Goal: Check status: Check status

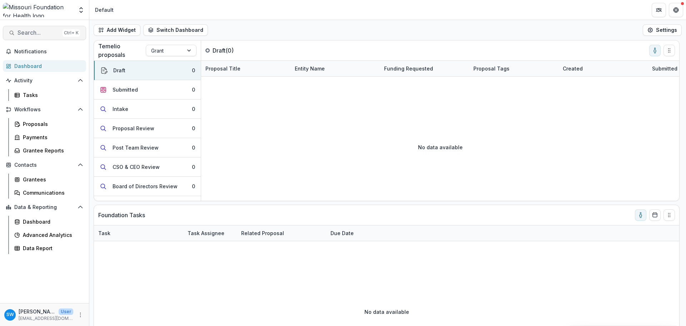
click at [41, 33] on span "Search..." at bounding box center [39, 32] width 42 height 7
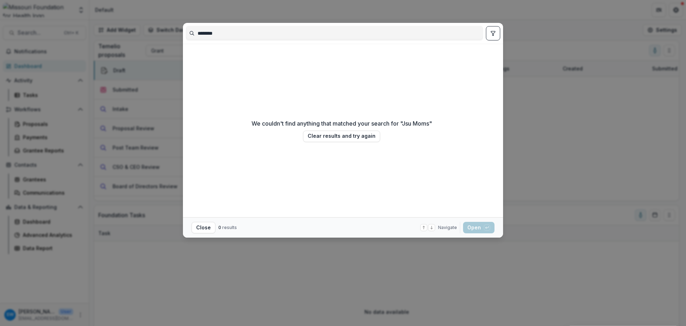
click at [208, 33] on input "********" at bounding box center [334, 33] width 297 height 11
click at [204, 33] on input "********" at bounding box center [334, 33] width 297 height 11
click at [206, 33] on input "********" at bounding box center [334, 33] width 297 height 11
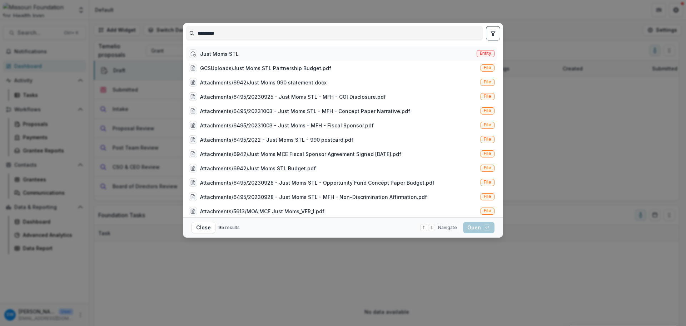
type input "*********"
click at [217, 53] on div "Just Moms STL" at bounding box center [219, 54] width 39 height 8
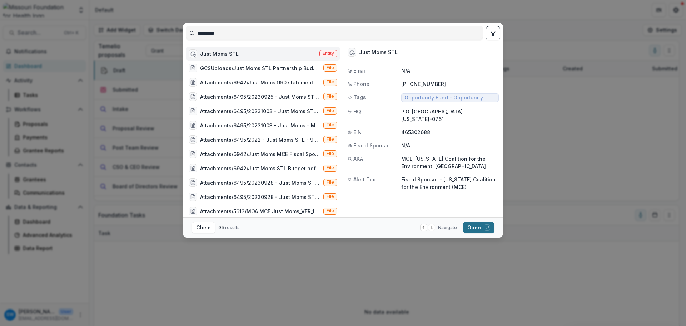
click at [472, 228] on button "Open with enter key" at bounding box center [478, 227] width 31 height 11
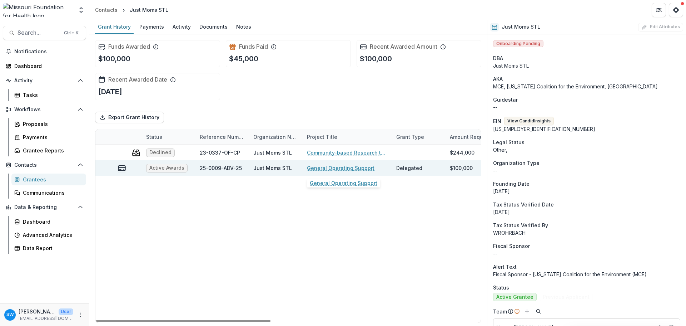
click at [324, 169] on link "General Operating Support" at bounding box center [341, 168] width 68 height 8
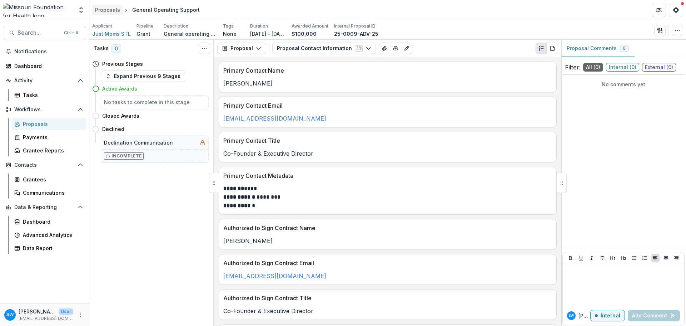
click at [102, 11] on div "Proposals" at bounding box center [107, 10] width 25 height 8
click at [106, 35] on span "Just Moms STL" at bounding box center [111, 34] width 39 height 8
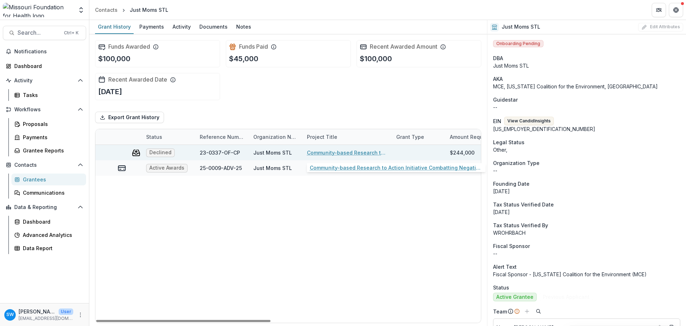
click at [350, 150] on link "Community-based Research to Action Initiative Combatting Negative Health Outcom…" at bounding box center [347, 153] width 81 height 8
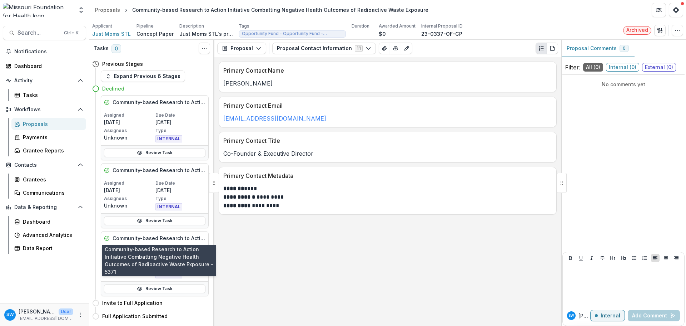
click at [182, 237] on h5 "Community-based Research to Action Initiative Combatting Negative Health Outcom…" at bounding box center [159, 238] width 93 height 8
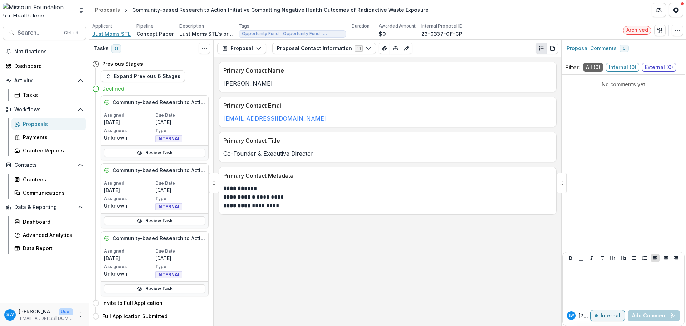
click at [109, 35] on span "Just Moms STL" at bounding box center [111, 34] width 39 height 8
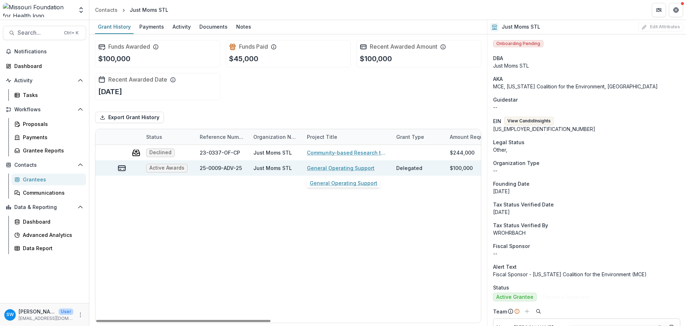
click at [327, 166] on link "General Operating Support" at bounding box center [341, 168] width 68 height 8
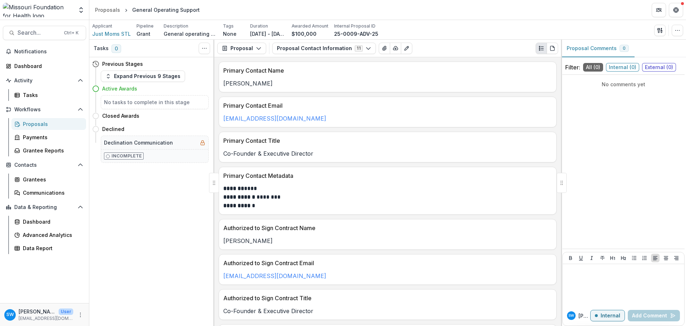
click at [123, 90] on h4 "Active Awards" at bounding box center [119, 89] width 35 height 8
click at [126, 77] on button "Expand Previous 9 Stages" at bounding box center [143, 75] width 84 height 11
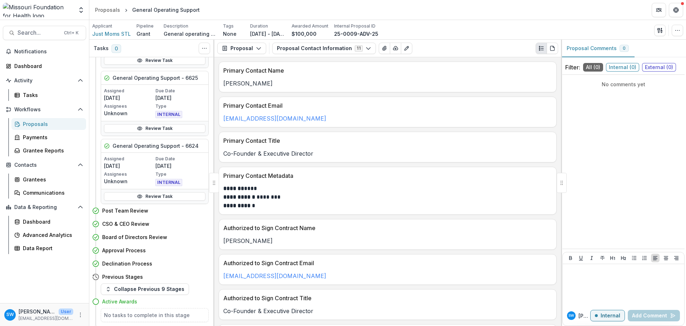
scroll to position [143, 0]
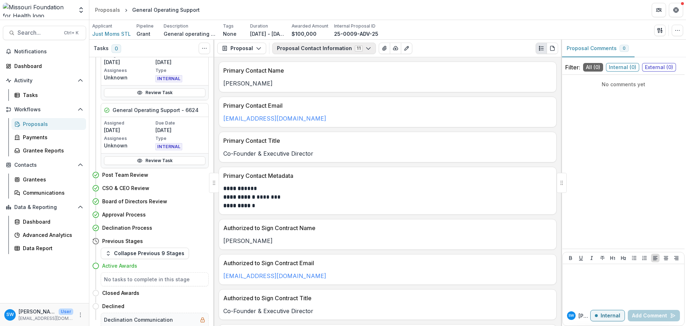
click at [366, 46] on icon "button" at bounding box center [369, 48] width 6 height 6
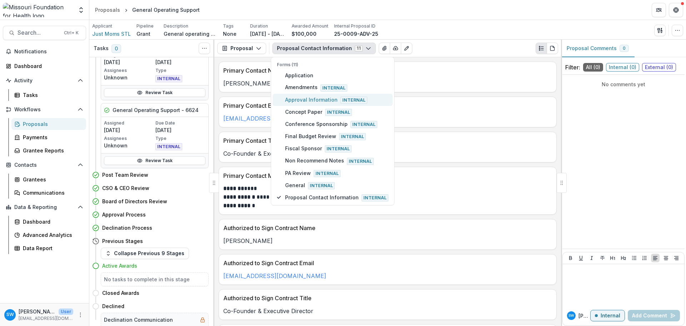
click at [324, 99] on span "Approval Information Internal" at bounding box center [336, 100] width 103 height 8
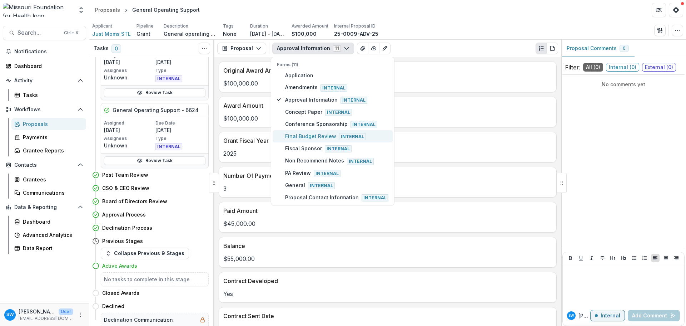
click at [315, 140] on span "Final Budget Review Internal" at bounding box center [336, 136] width 103 height 8
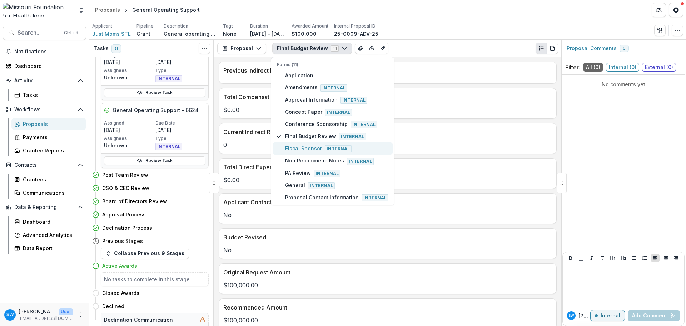
click at [312, 147] on span "Fiscal Sponsor Internal" at bounding box center [336, 148] width 103 height 8
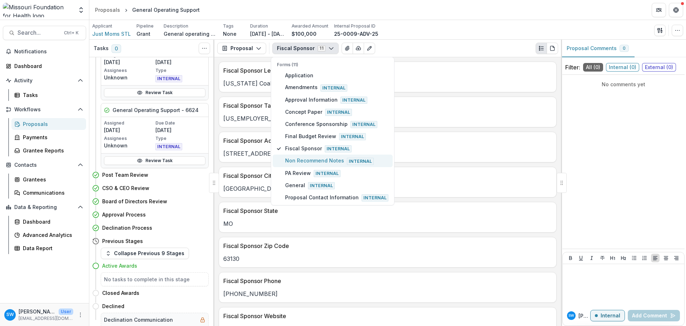
click at [304, 162] on span "Non Recommend Notes Internal" at bounding box center [336, 161] width 103 height 8
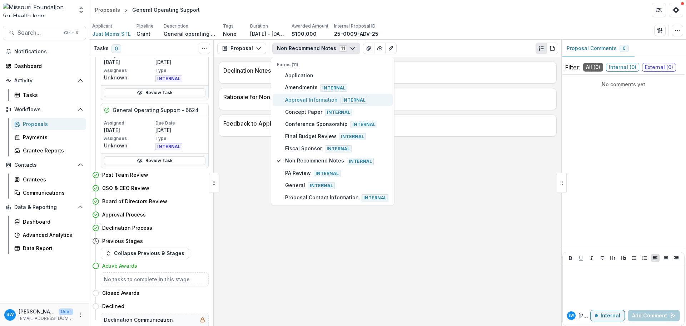
click at [310, 102] on span "Approval Information Internal" at bounding box center [336, 100] width 103 height 8
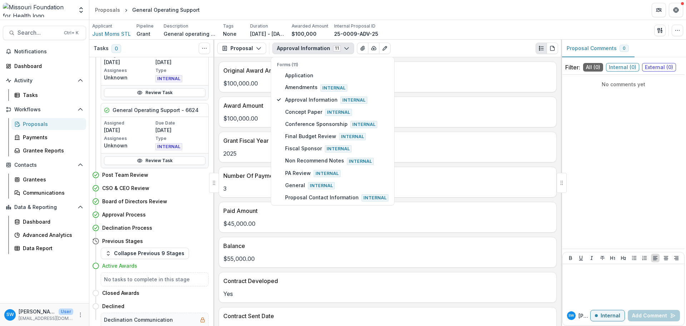
click at [421, 43] on div "Approval Information 11 Forms (11) Application Amendments Internal Approval Inf…" at bounding box center [415, 48] width 286 height 11
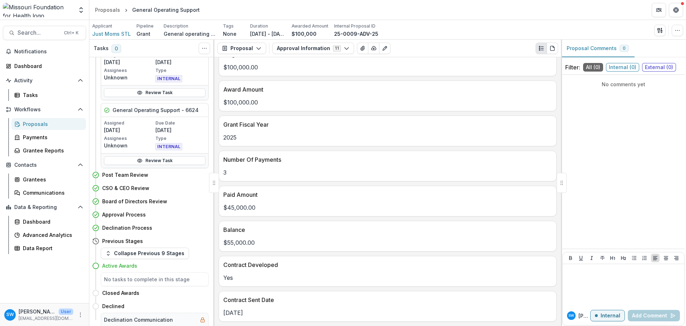
scroll to position [0, 0]
